Goal: Contribute content

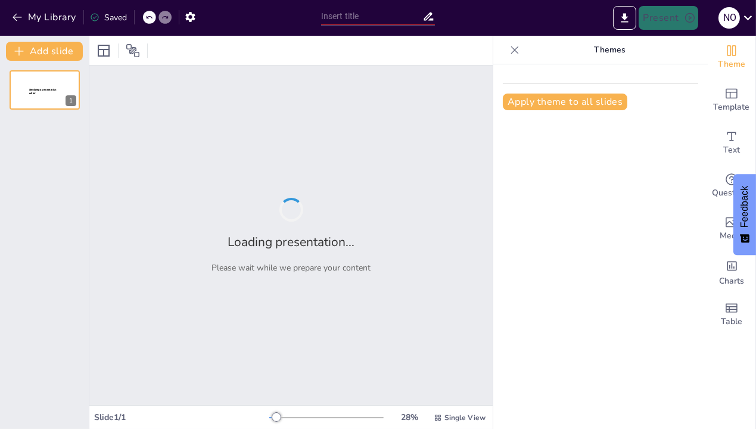
type input "Programación anual TIC"
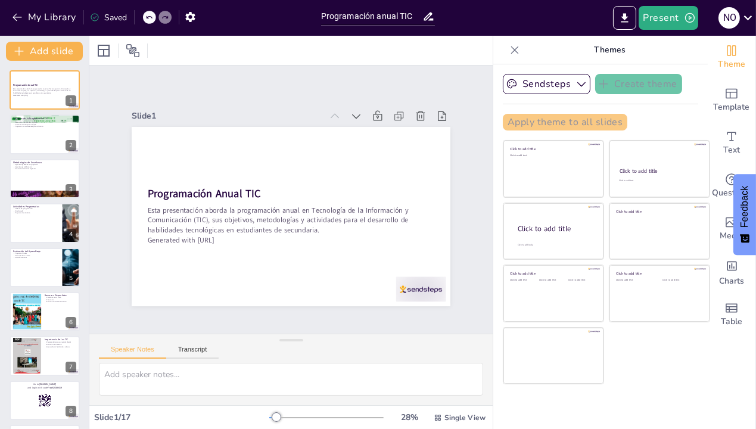
checkbox input "true"
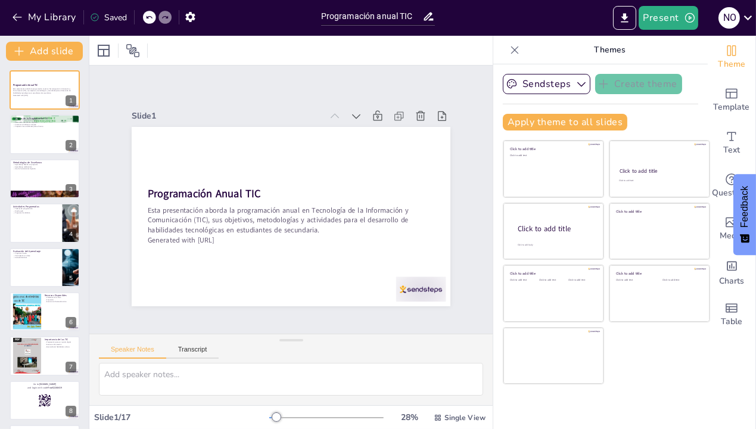
checkbox input "true"
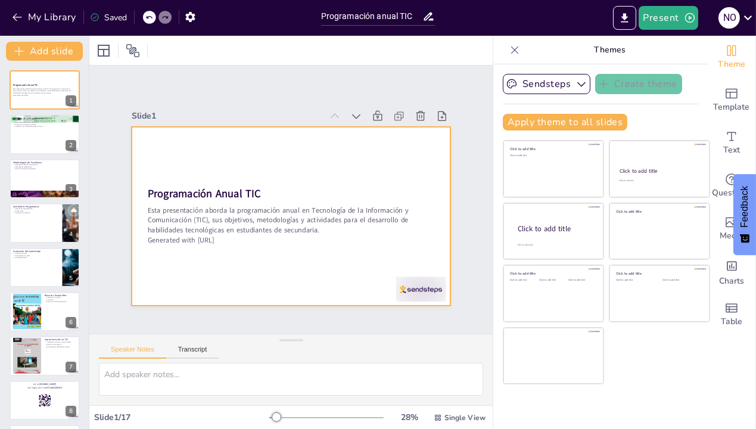
checkbox input "true"
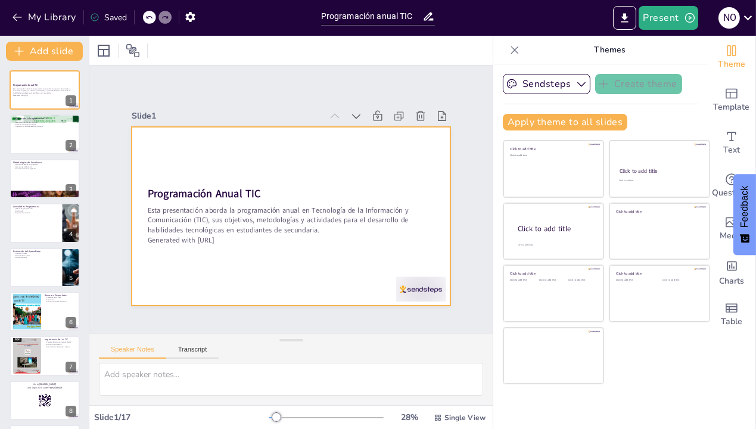
checkbox input "true"
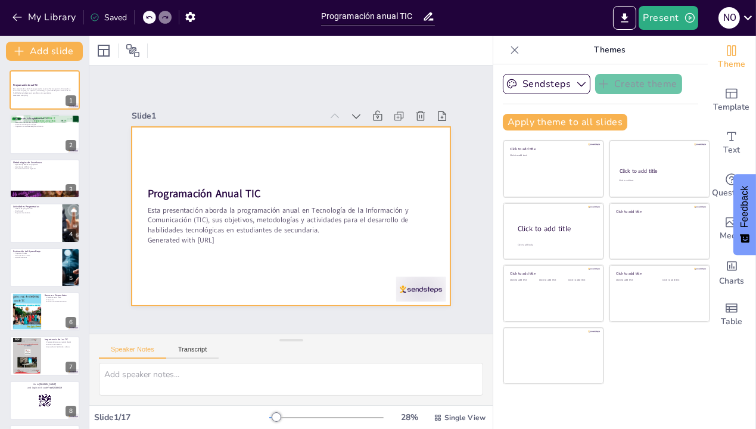
checkbox input "true"
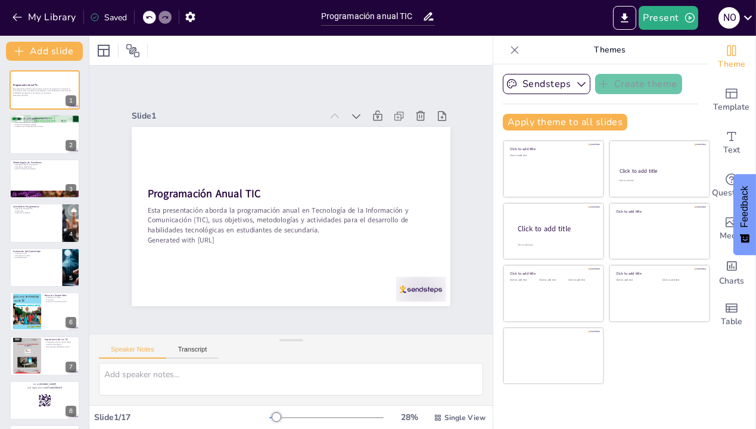
checkbox input "true"
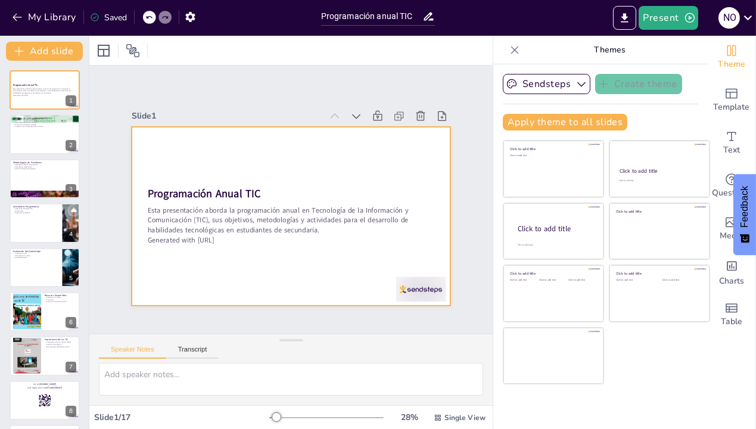
checkbox input "true"
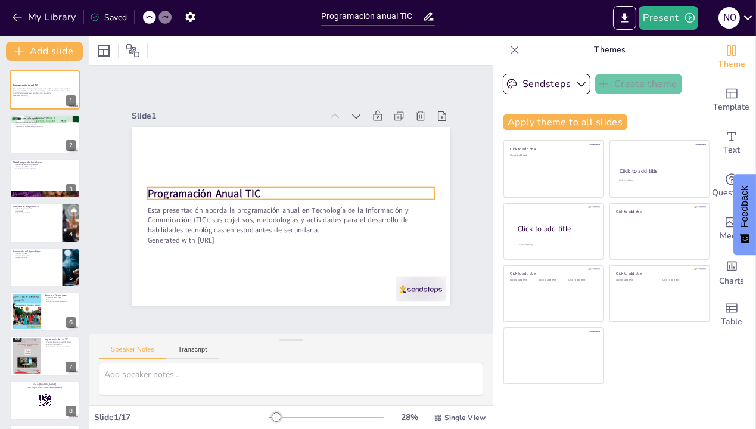
checkbox input "true"
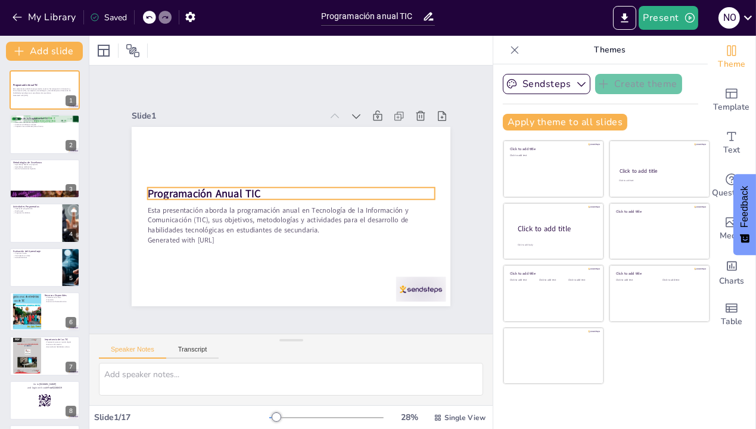
checkbox input "true"
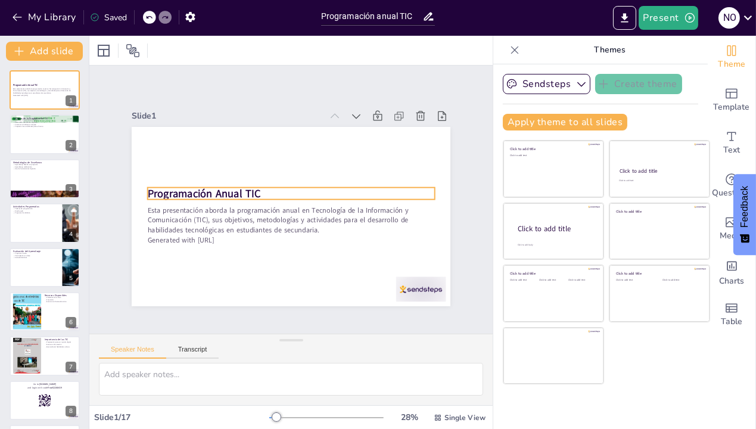
checkbox input "true"
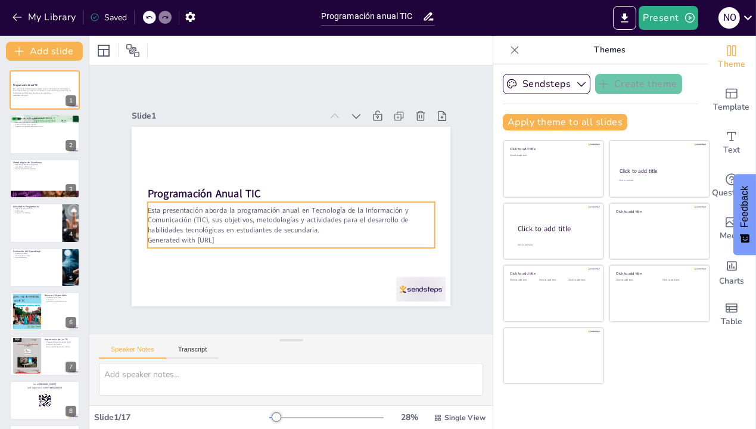
checkbox input "true"
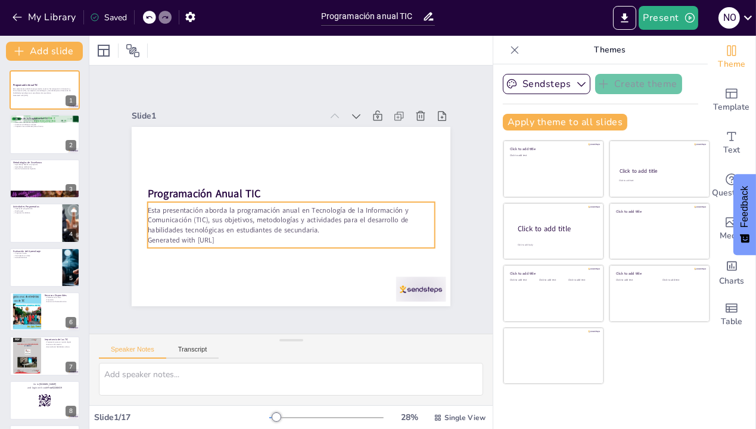
checkbox input "true"
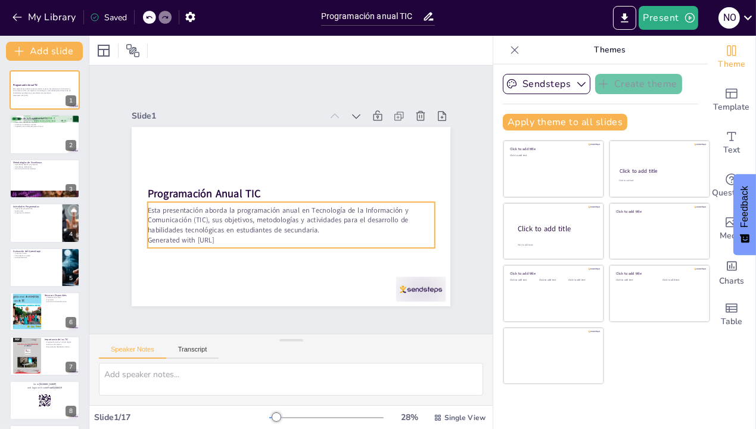
checkbox input "true"
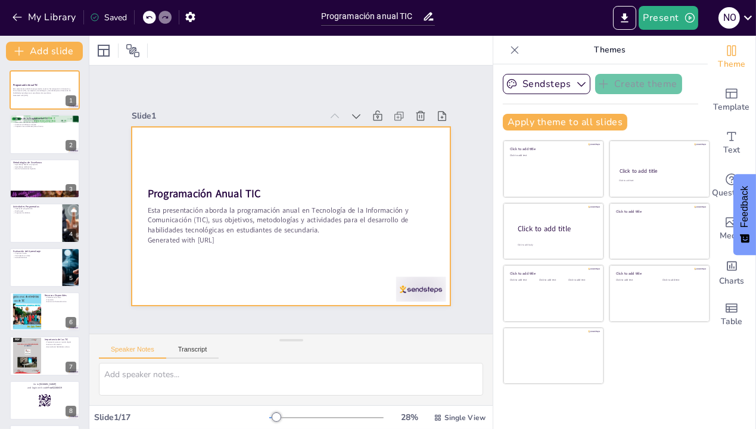
checkbox input "true"
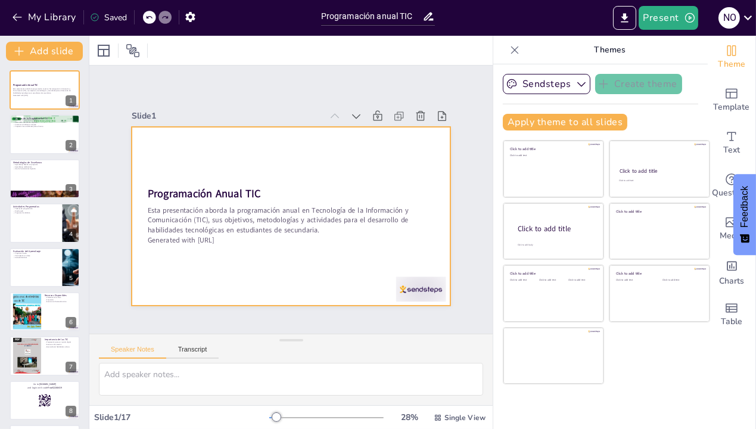
checkbox input "true"
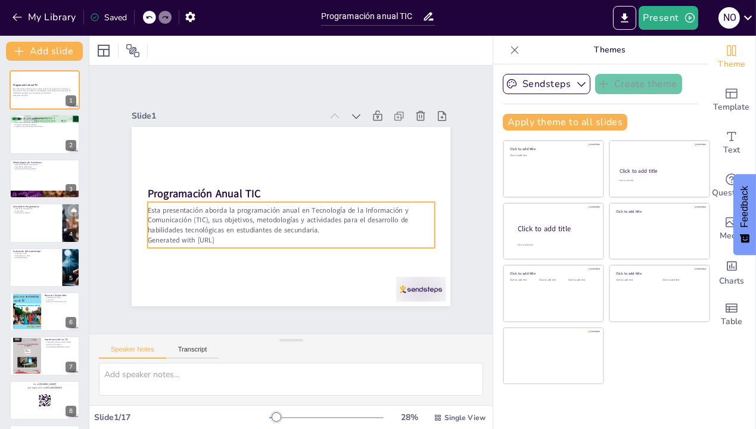
checkbox input "true"
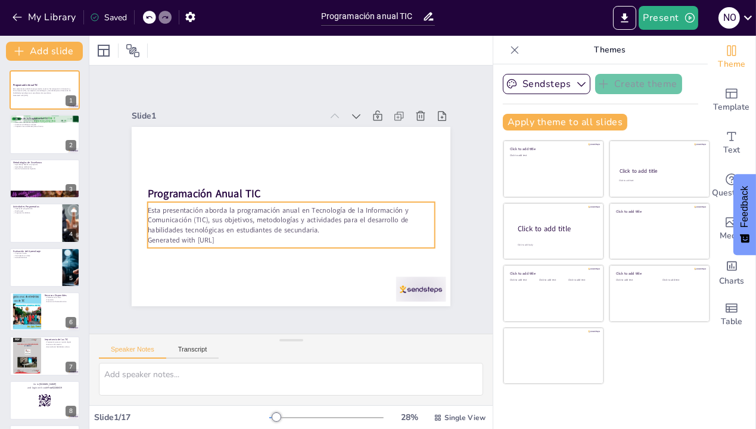
checkbox input "true"
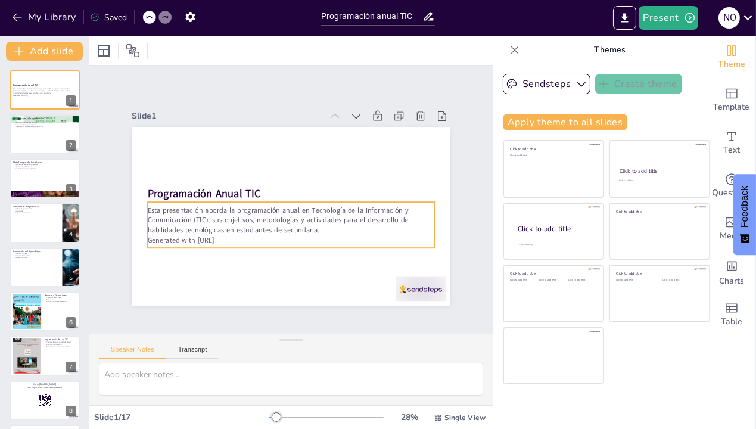
checkbox input "true"
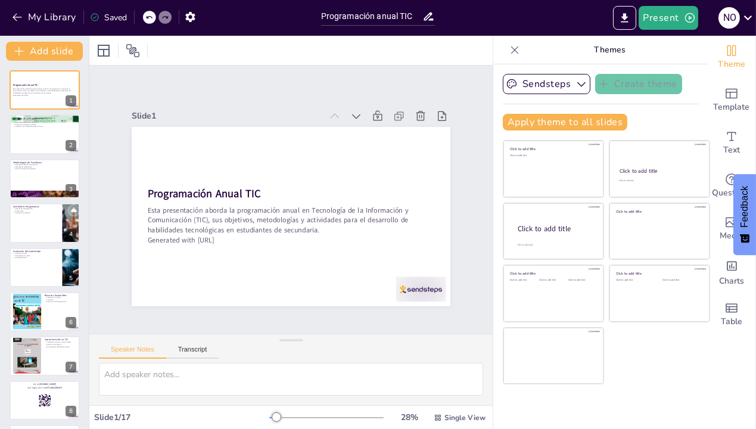
checkbox input "true"
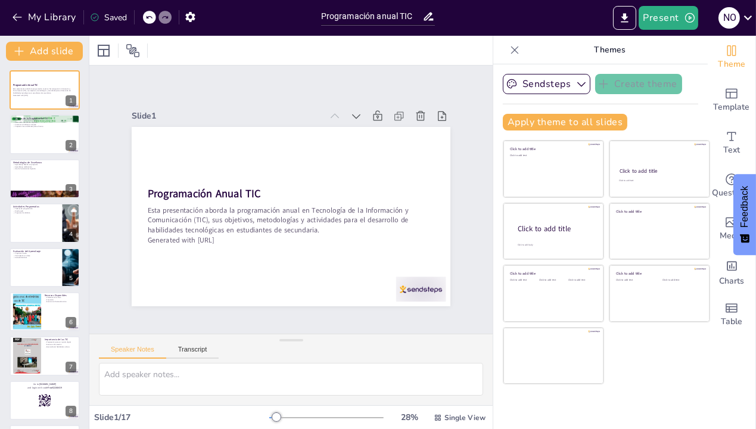
checkbox input "true"
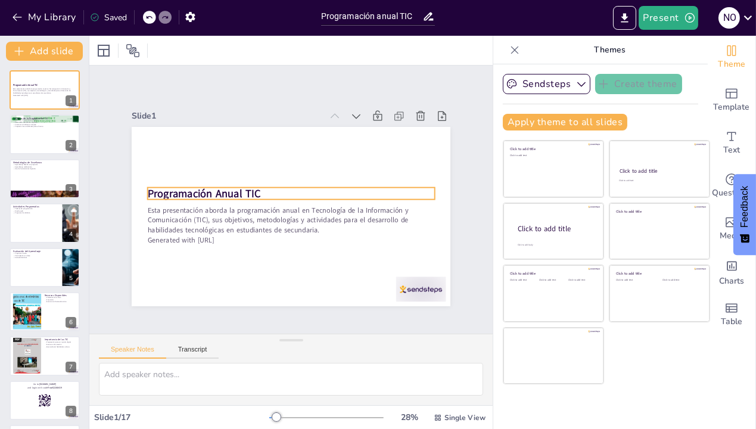
checkbox input "true"
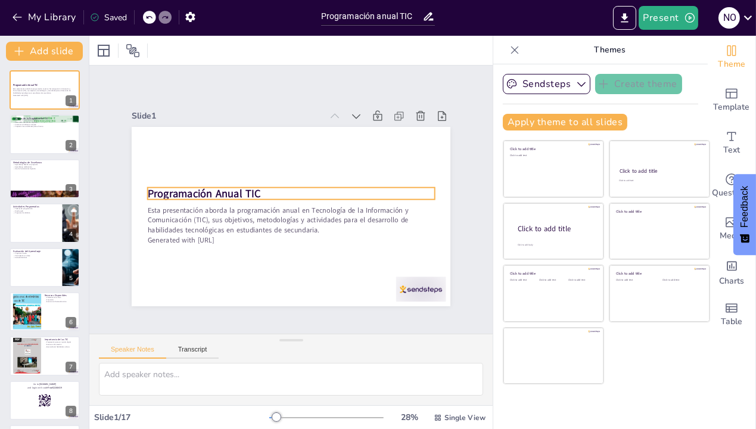
checkbox input "true"
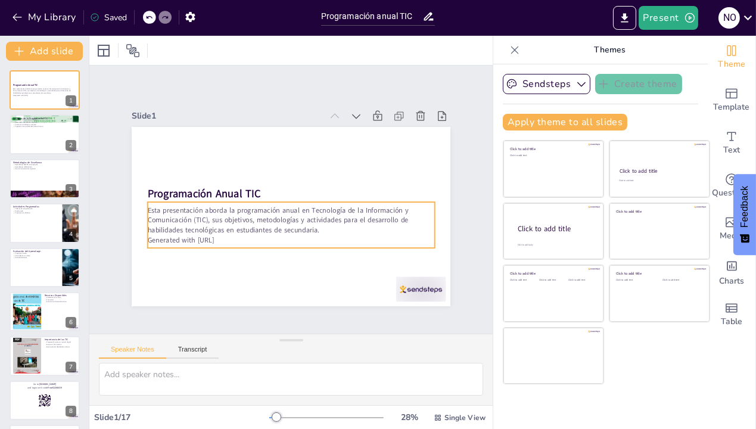
checkbox input "true"
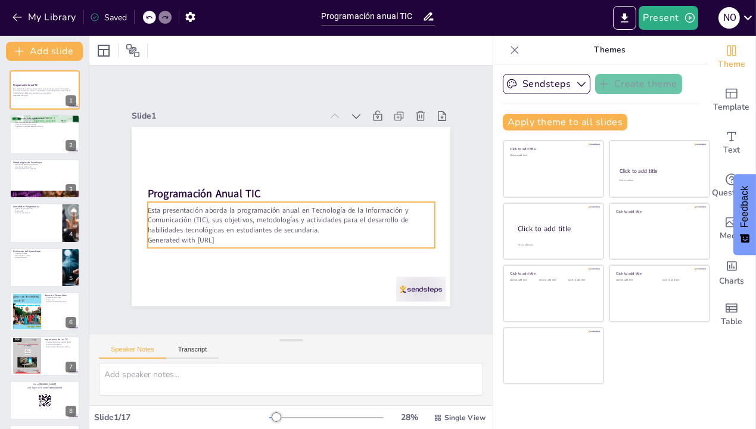
checkbox input "true"
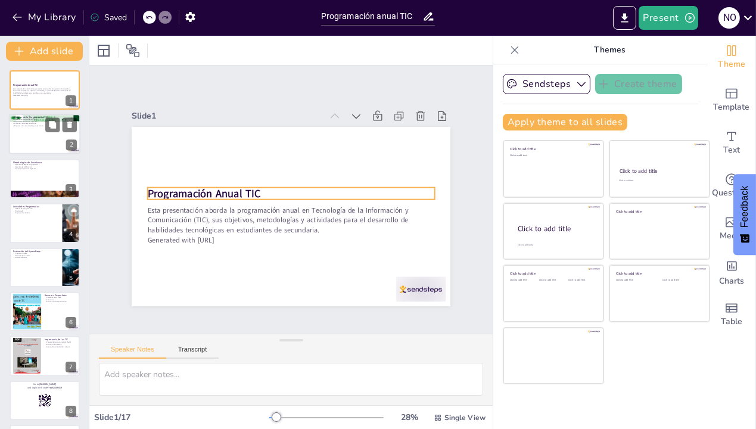
checkbox input "true"
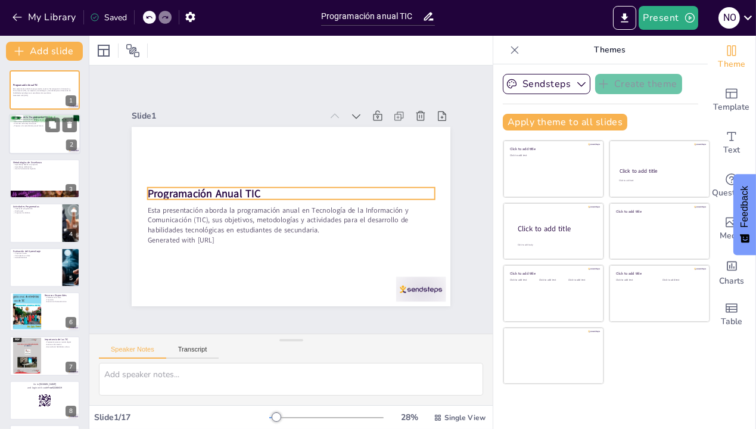
checkbox input "true"
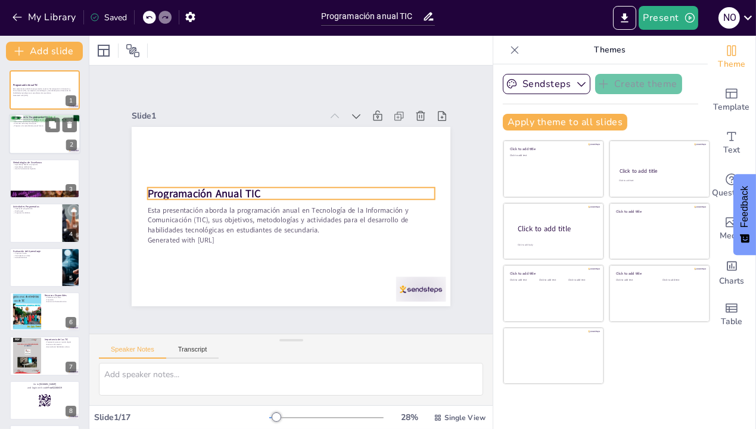
checkbox input "true"
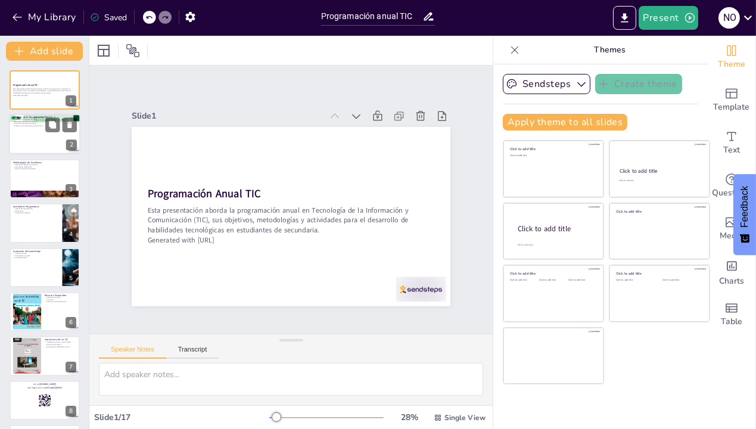
click at [34, 136] on div at bounding box center [45, 134] width 72 height 41
checkbox input "true"
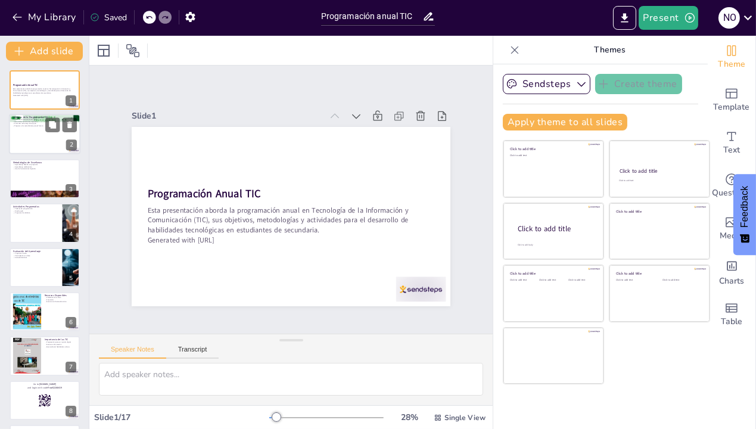
checkbox input "true"
type textarea "Fomentar el pensamiento crítico es vital en la educación actual, ya que permite…"
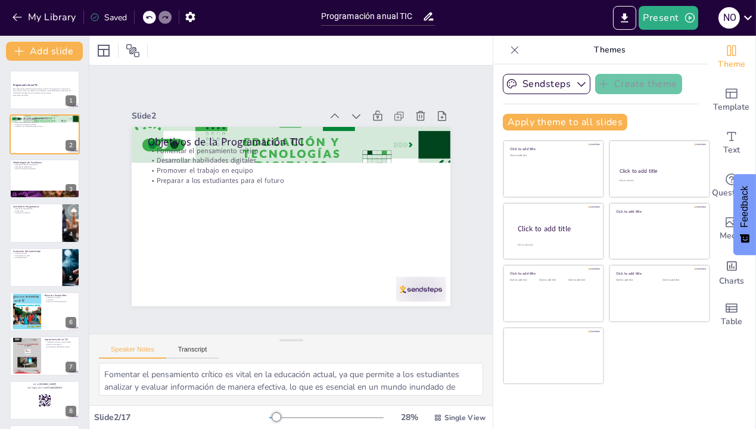
checkbox input "true"
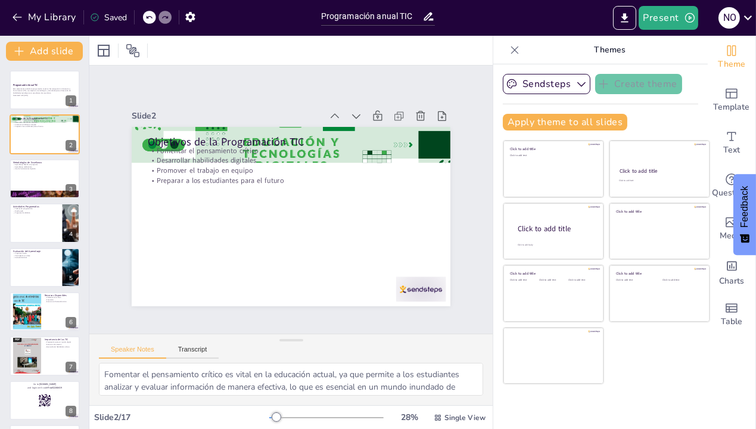
checkbox input "true"
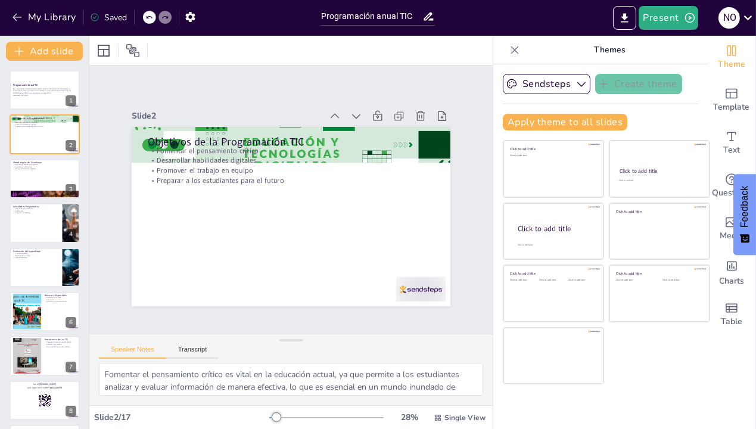
checkbox input "true"
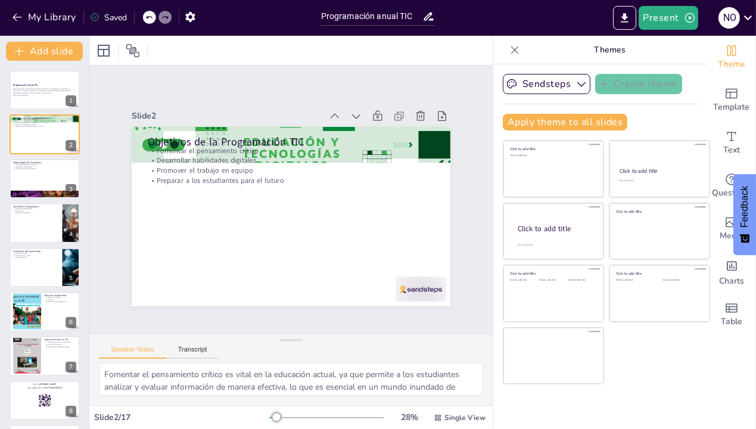
checkbox input "true"
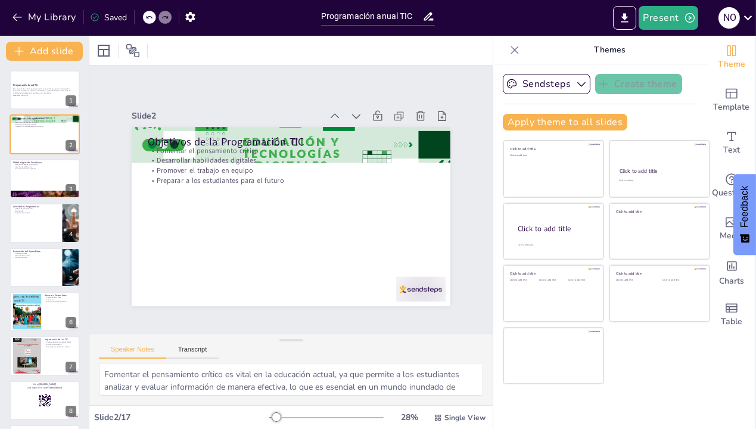
checkbox input "true"
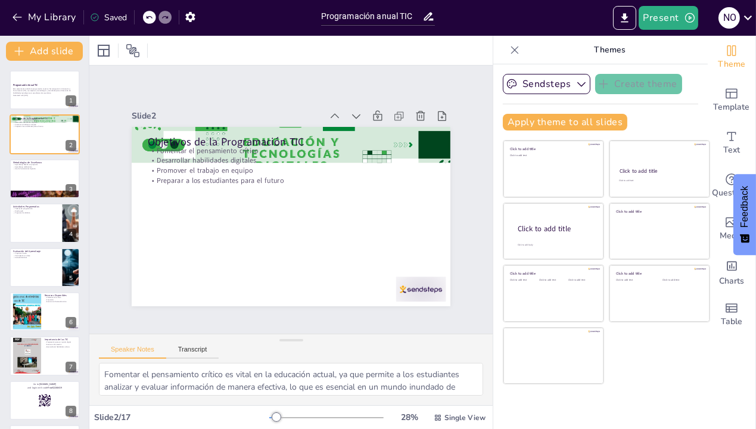
checkbox input "true"
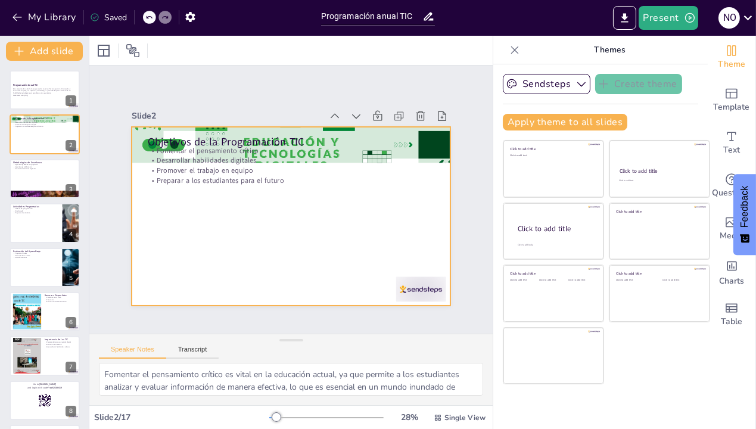
checkbox input "true"
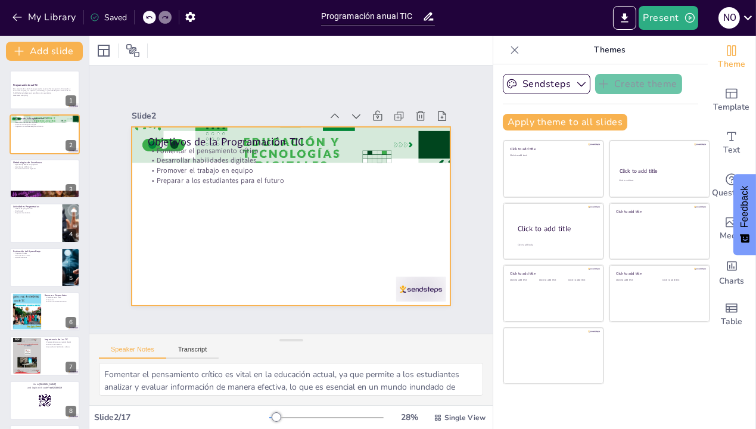
click at [259, 236] on div at bounding box center [301, 186] width 364 height 333
checkbox input "true"
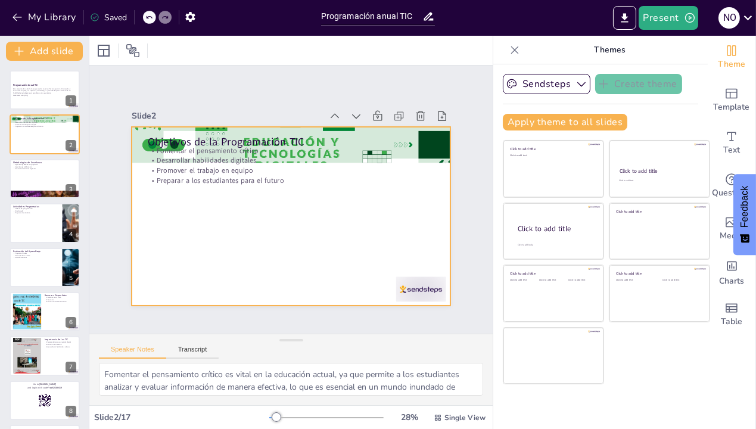
checkbox input "true"
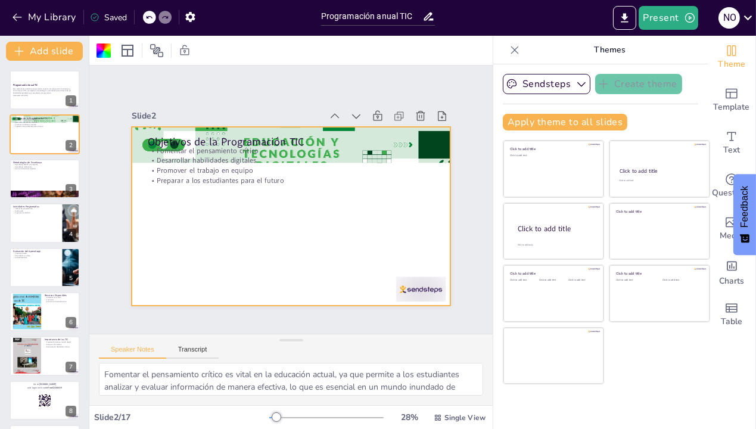
checkbox input "true"
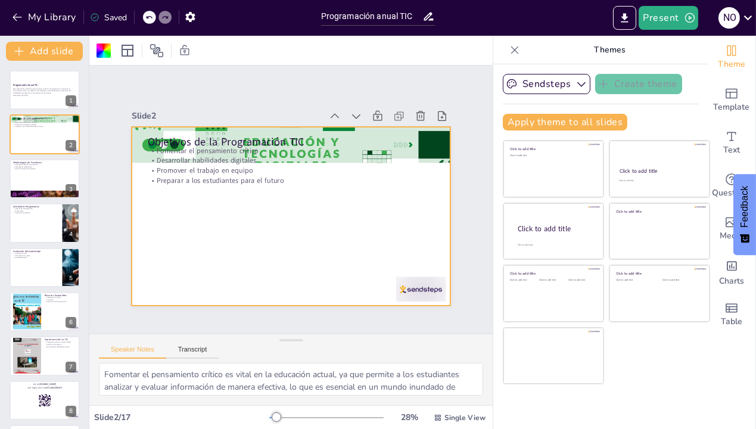
checkbox input "true"
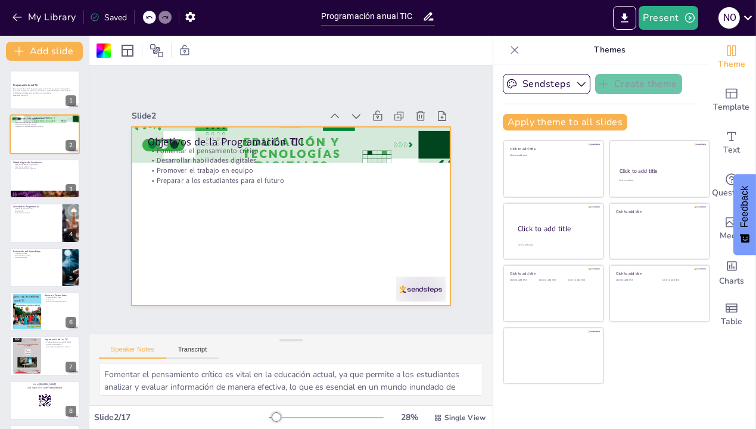
checkbox input "true"
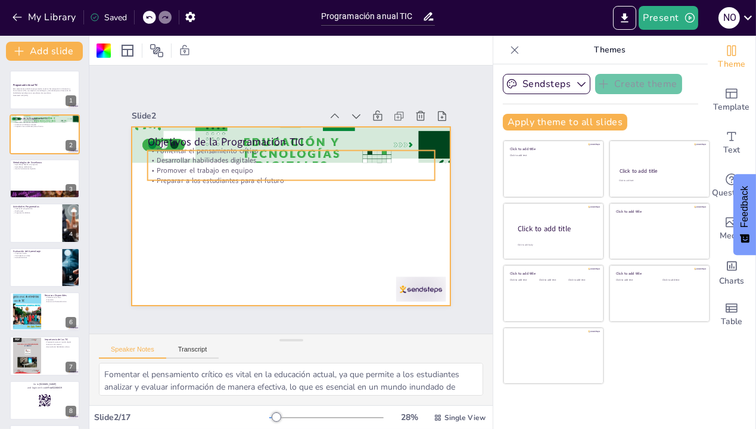
checkbox input "true"
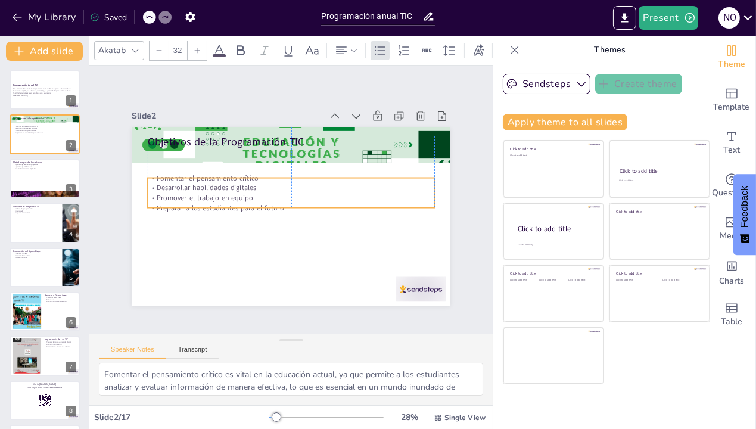
drag, startPoint x: 249, startPoint y: 152, endPoint x: 250, endPoint y: 179, distance: 27.4
click at [250, 179] on p "Desarrollar habilidades digitales" at bounding box center [280, 196] width 98 height 276
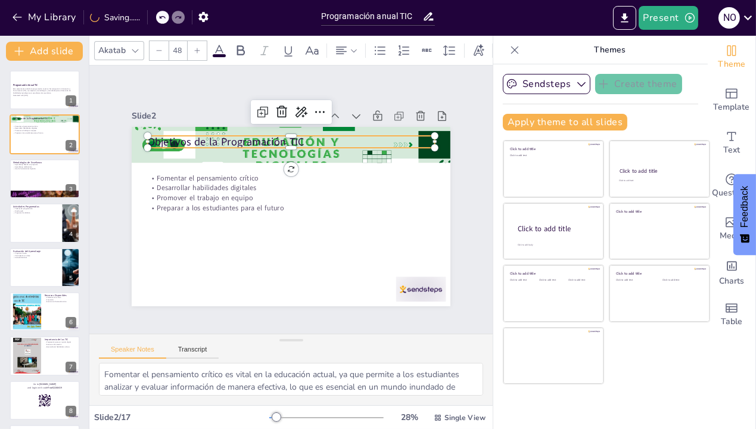
click at [221, 143] on div "Objetivos de la Programación TIC Fomentar el pensamiento crítico Desarrollar ha…" at bounding box center [276, 191] width 315 height 366
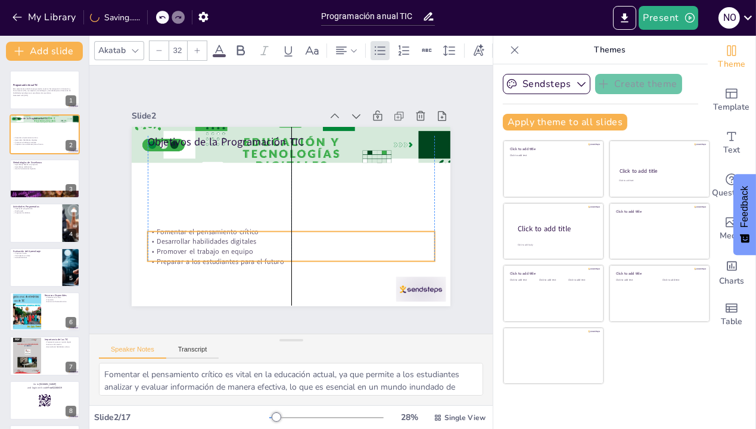
drag, startPoint x: 218, startPoint y: 181, endPoint x: 218, endPoint y: 234, distance: 53.6
click at [237, 234] on p "Desarrollar habilidades digitales" at bounding box center [325, 224] width 176 height 238
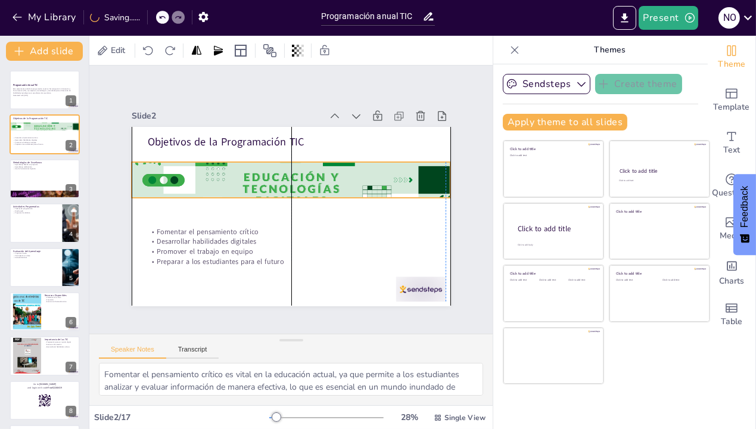
drag, startPoint x: 215, startPoint y: 147, endPoint x: 215, endPoint y: 182, distance: 35.2
click at [215, 182] on div at bounding box center [272, 205] width 178 height 329
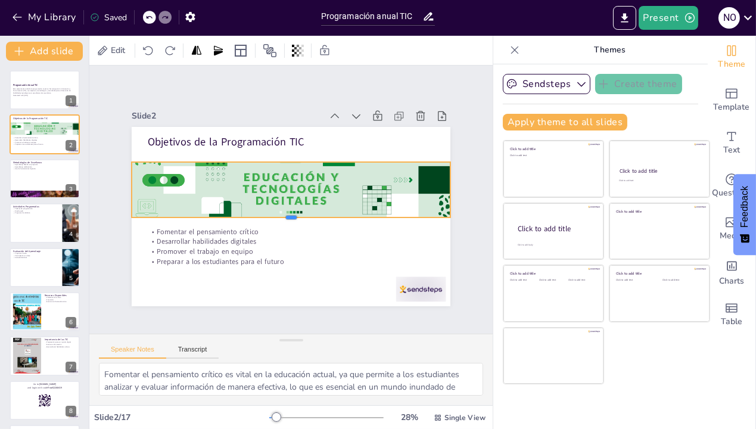
drag, startPoint x: 280, startPoint y: 194, endPoint x: 280, endPoint y: 213, distance: 19.7
click at [292, 213] on div at bounding box center [313, 197] width 43 height 318
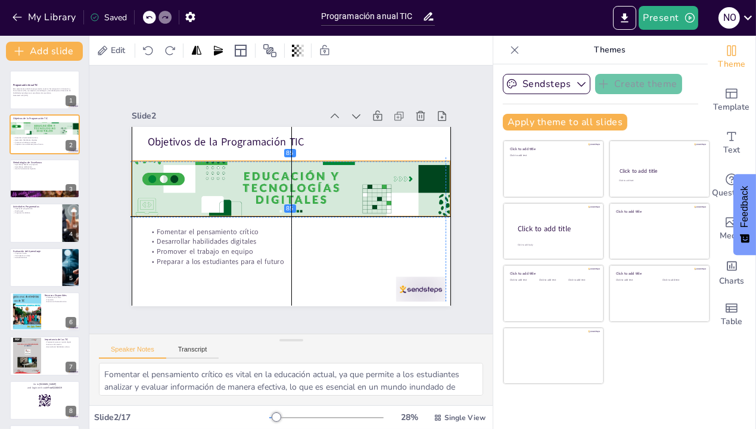
click at [249, 158] on div at bounding box center [271, 194] width 148 height 329
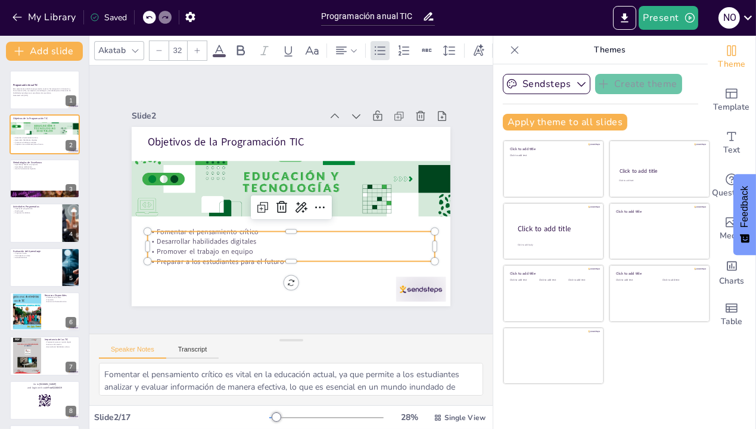
click at [322, 226] on div "Objetivos de la Programación TIC Fomentar el pensamiento crítico Desarrollar ha…" at bounding box center [283, 214] width 366 height 315
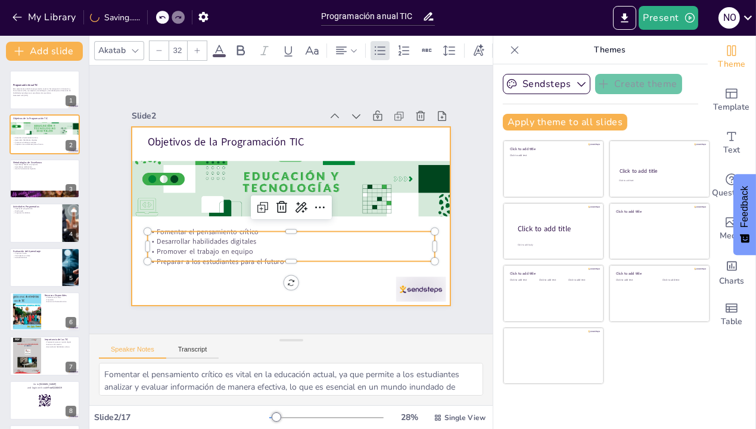
click at [293, 265] on div at bounding box center [284, 185] width 364 height 294
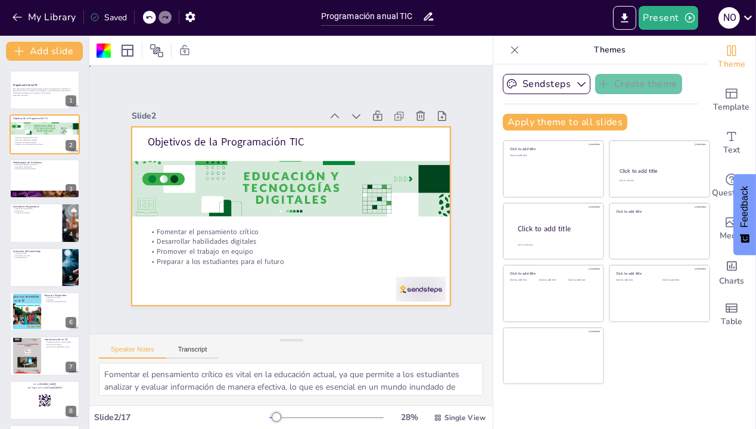
click at [290, 293] on div at bounding box center [277, 210] width 333 height 364
click at [28, 174] on div at bounding box center [45, 179] width 72 height 41
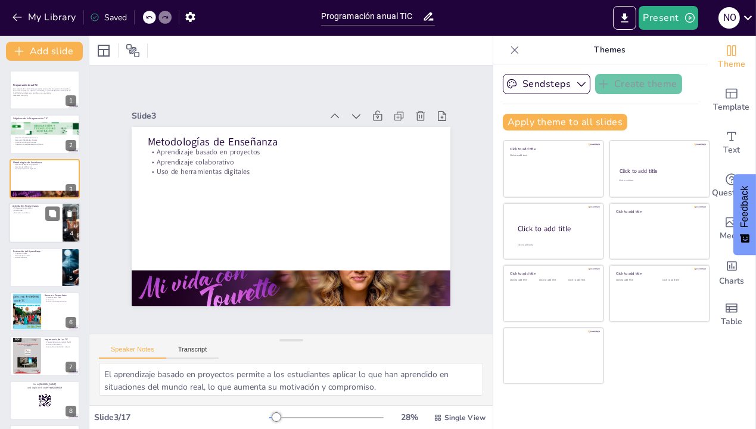
click at [26, 223] on div at bounding box center [45, 223] width 72 height 41
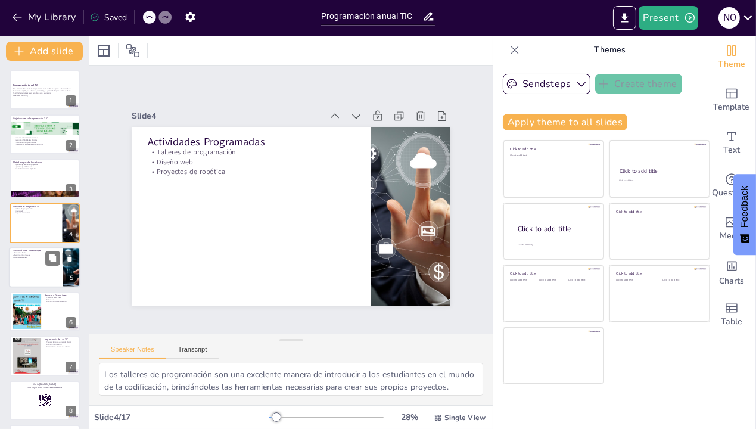
click at [21, 263] on div at bounding box center [45, 267] width 72 height 41
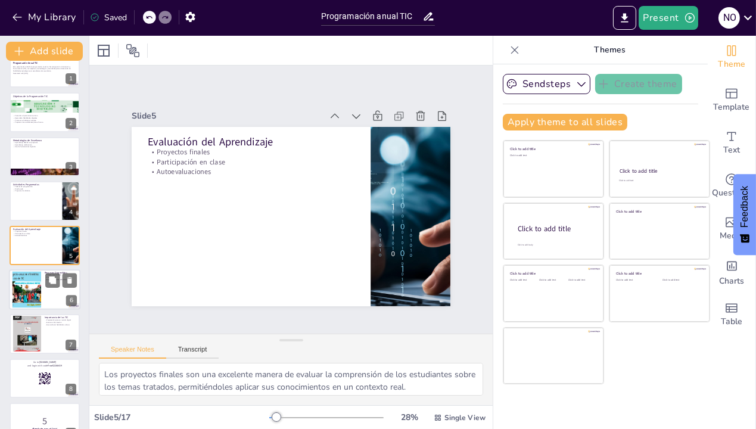
click at [26, 292] on div at bounding box center [27, 290] width 44 height 36
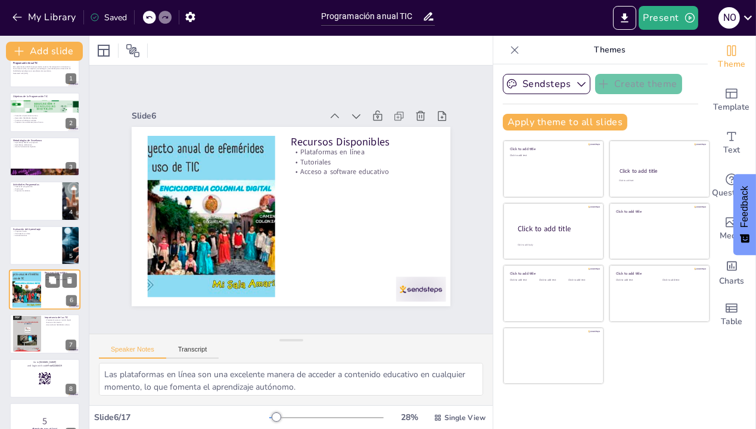
scroll to position [67, 0]
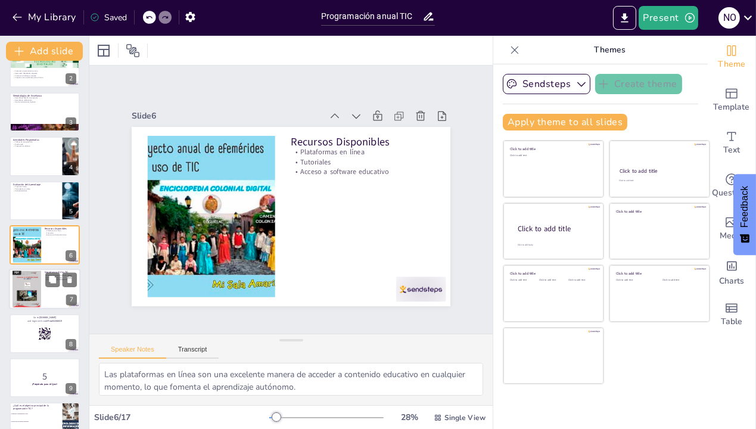
click at [27, 287] on div at bounding box center [27, 289] width 29 height 38
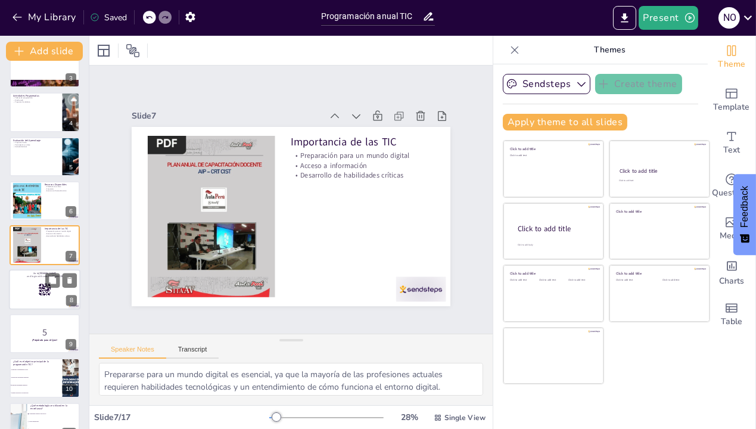
click at [28, 285] on div at bounding box center [45, 289] width 72 height 41
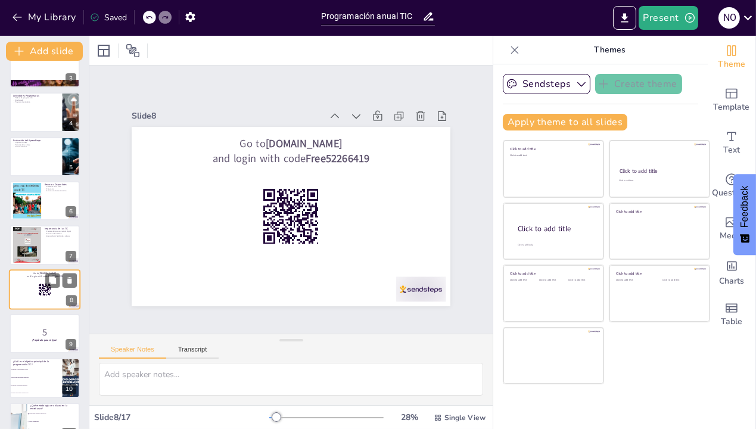
scroll to position [155, 0]
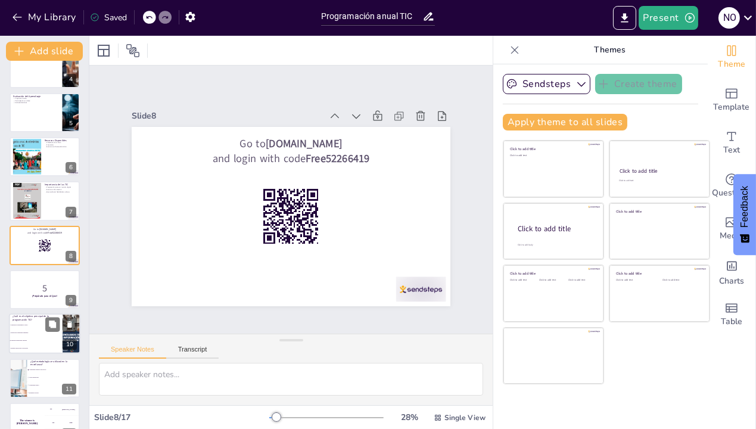
click at [28, 330] on li "Desarrollar habilidades manuales" at bounding box center [36, 334] width 54 height 8
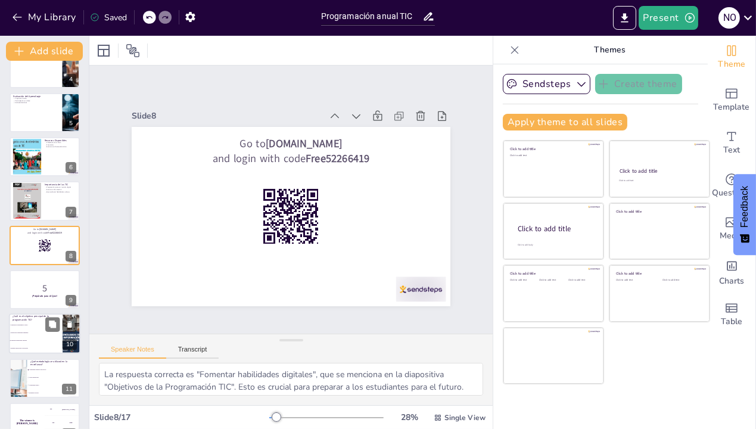
scroll to position [244, 0]
